Goal: Task Accomplishment & Management: Complete application form

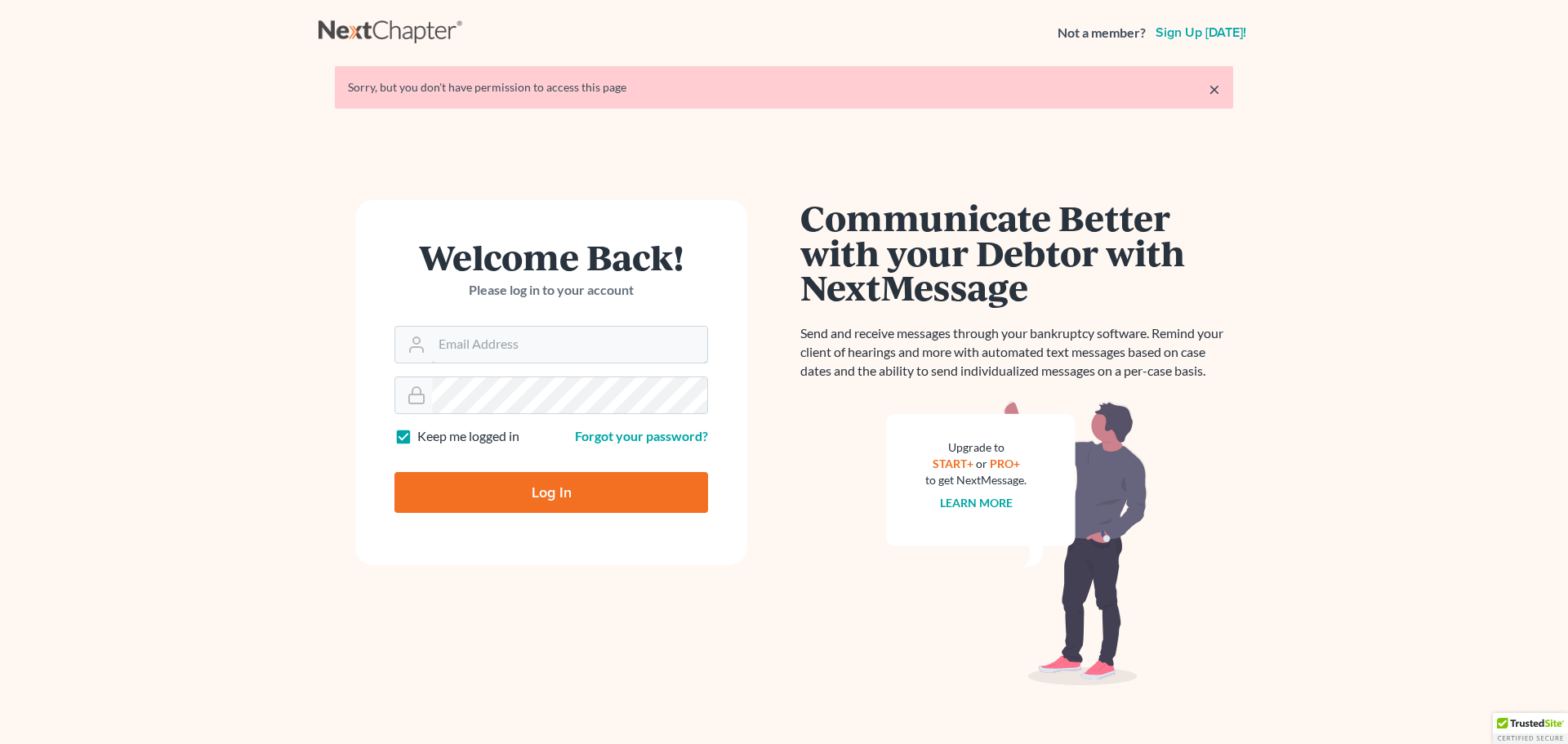
type input "[EMAIL_ADDRESS][DOMAIN_NAME]"
click at [527, 495] on input "Log In" at bounding box center [552, 492] width 314 height 41
type input "Thinking..."
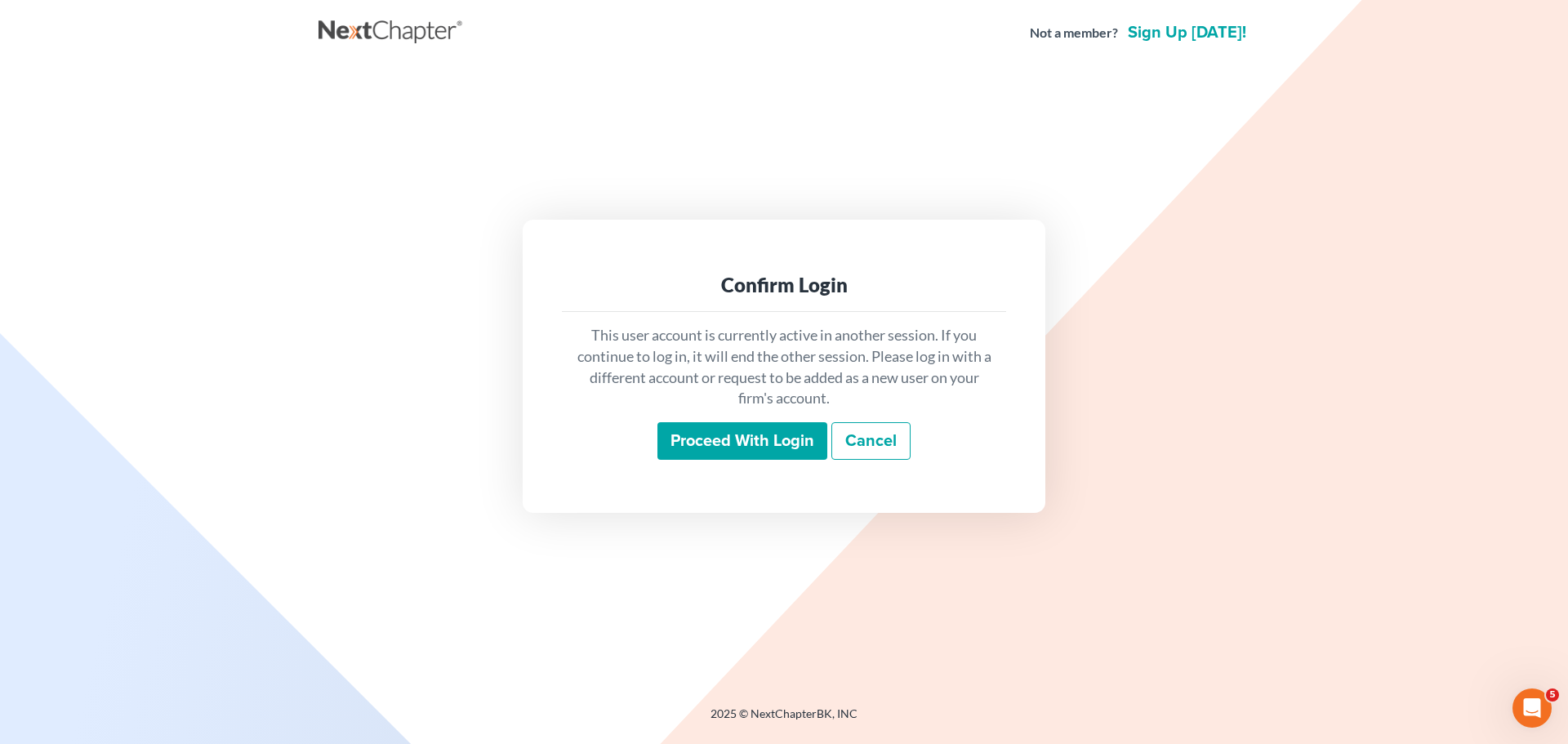
click at [743, 427] on input "Proceed with login" at bounding box center [743, 440] width 170 height 38
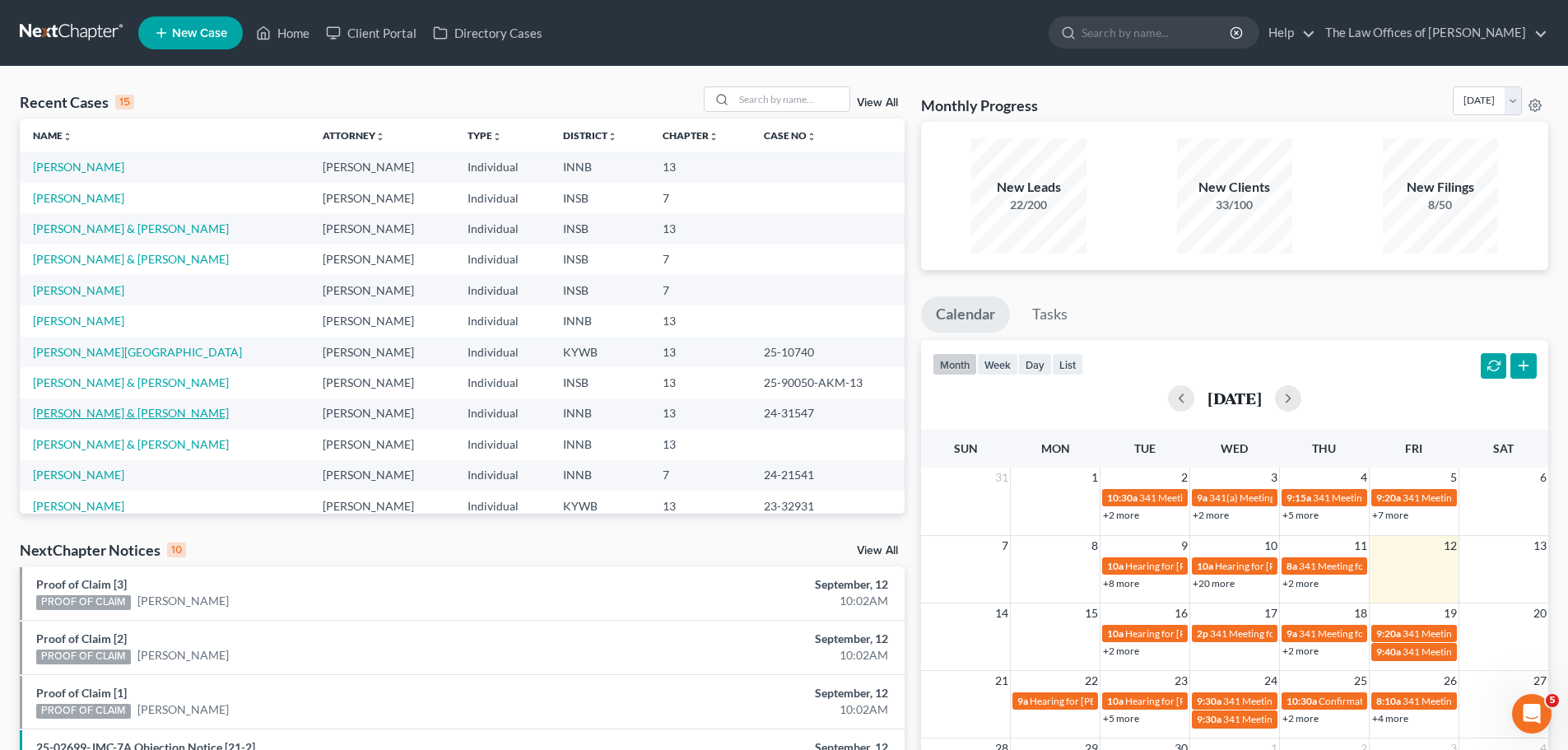
click at [96, 415] on link "Owens, Kevin & Quincie" at bounding box center [130, 412] width 196 height 14
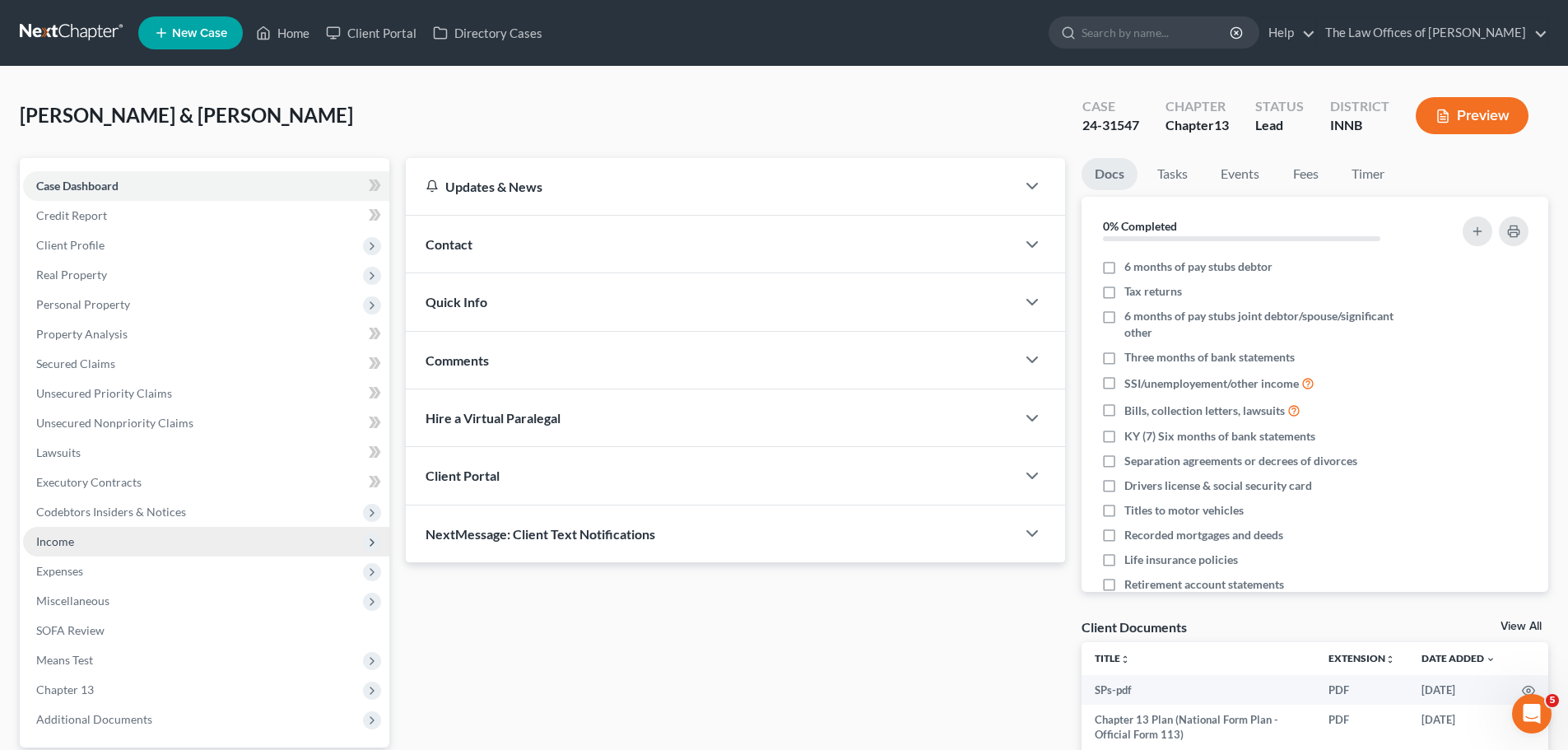
click at [88, 550] on span "Income" at bounding box center [206, 541] width 367 height 29
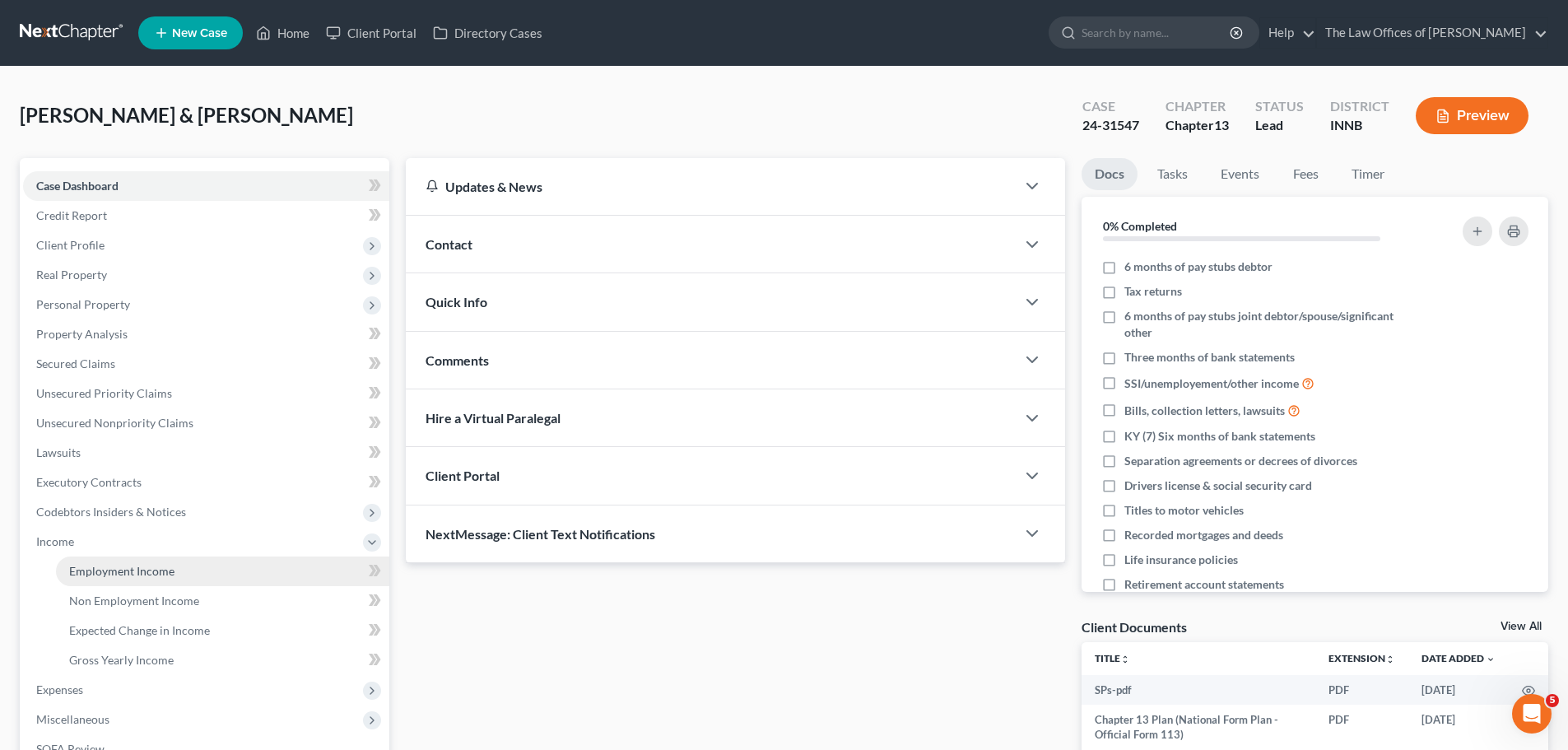
click at [117, 573] on span "Employment Income" at bounding box center [121, 570] width 105 height 14
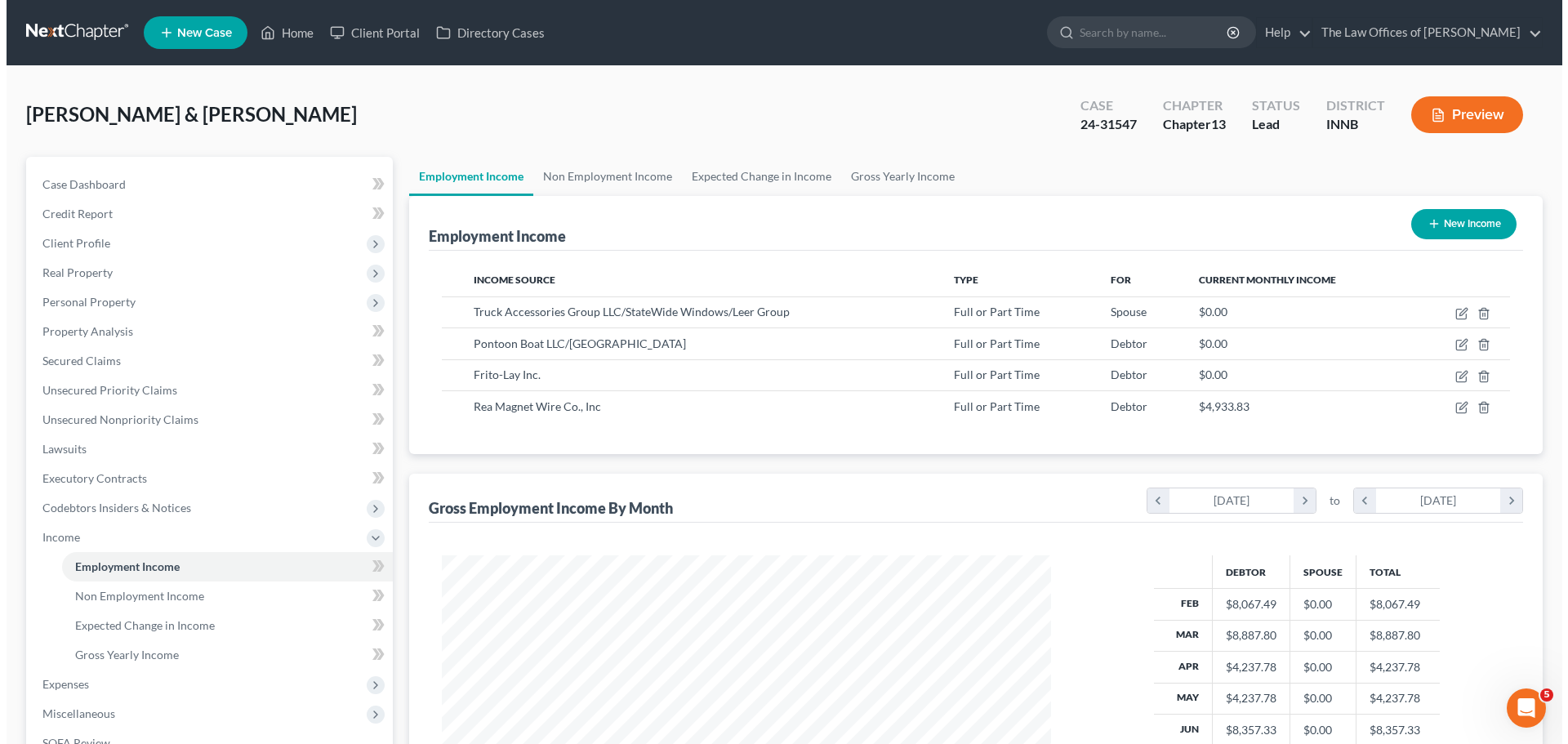
scroll to position [304, 642]
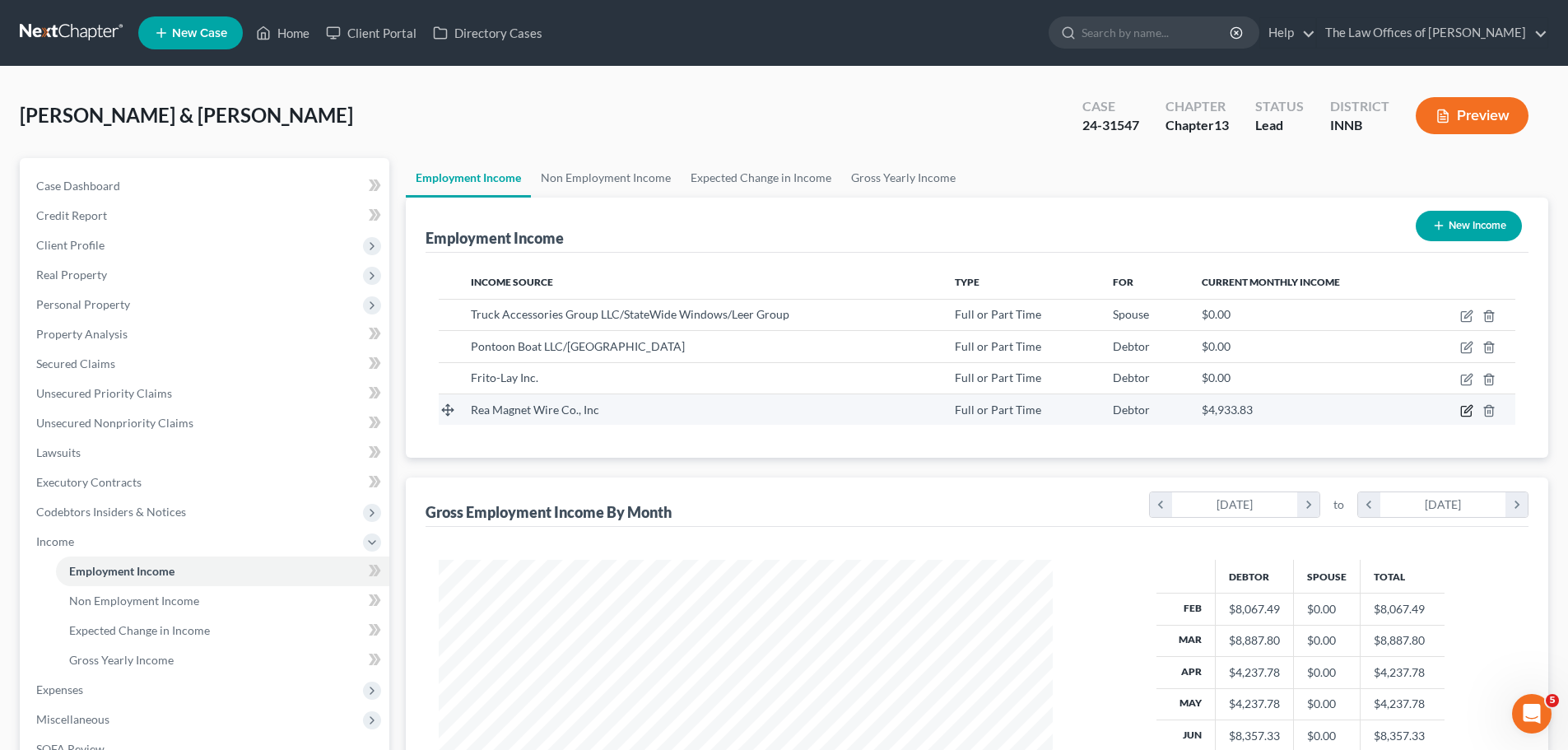
click at [1463, 413] on icon "button" at bounding box center [1467, 411] width 13 height 13
select select "0"
select select "15"
select select "2"
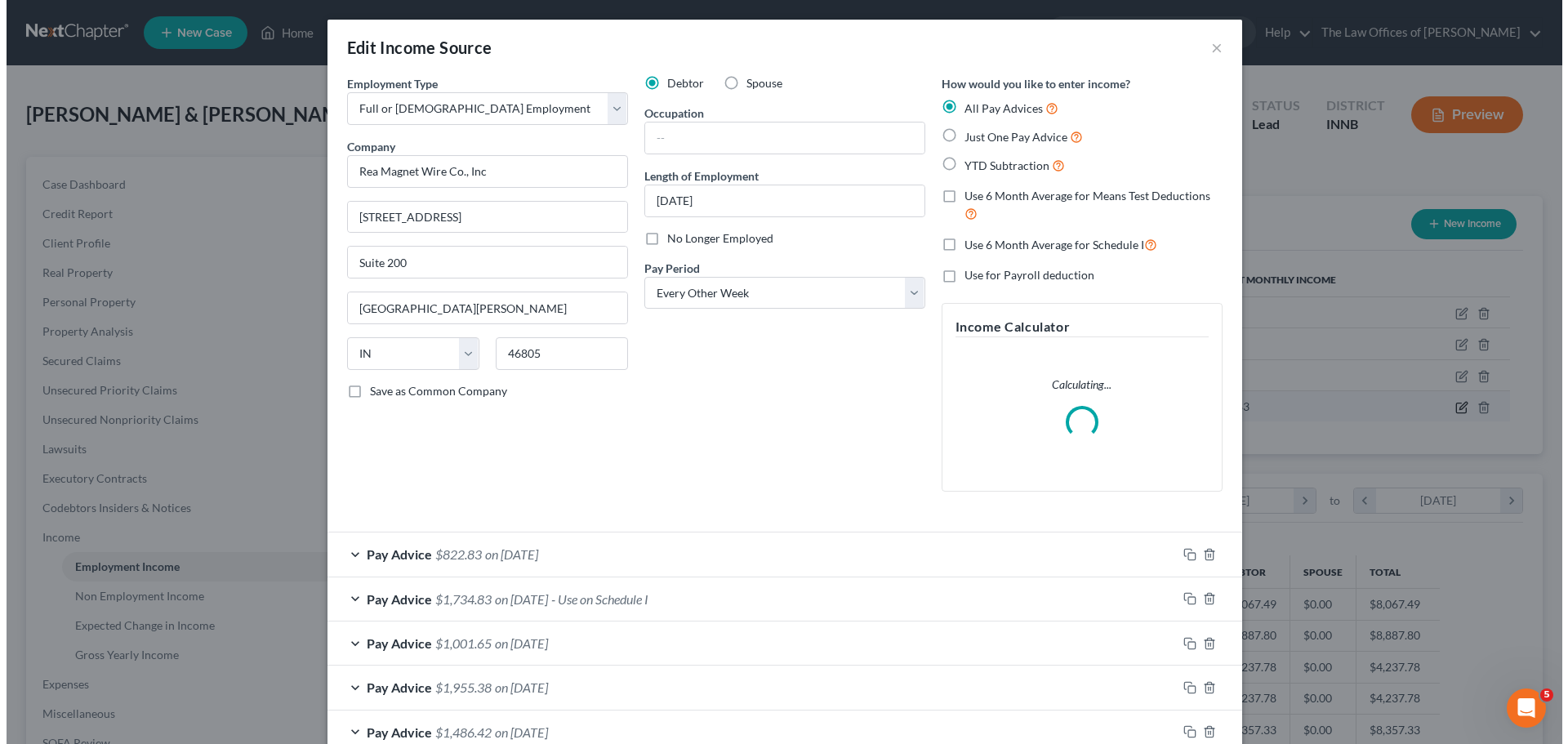
scroll to position [307, 648]
